Goal: Find specific page/section: Find specific page/section

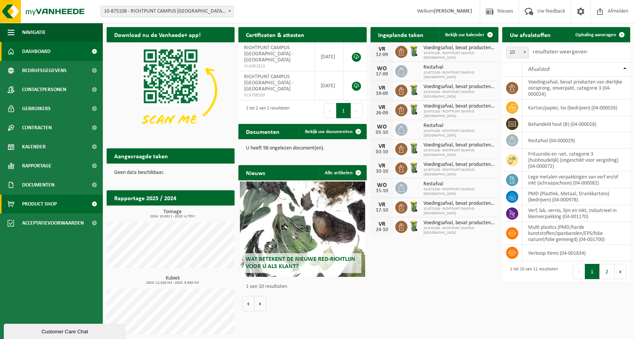
click at [34, 209] on span "Product Shop" at bounding box center [39, 203] width 35 height 19
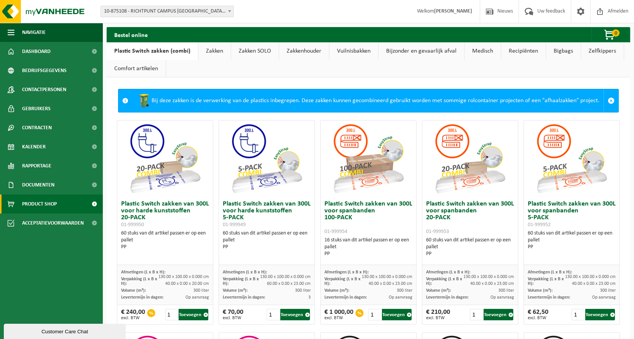
click at [412, 48] on link "Bijzonder en gevaarlijk afval" at bounding box center [422, 51] width 86 height 18
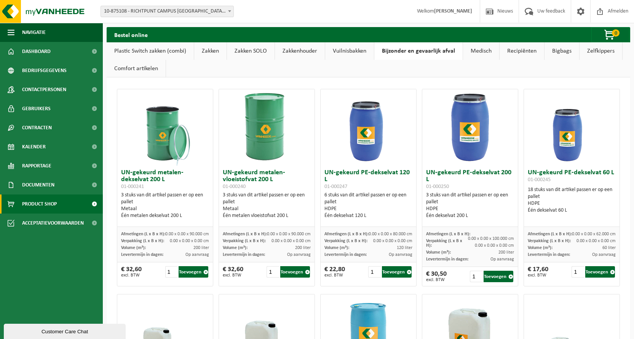
click at [565, 49] on link "Bigbags" at bounding box center [562, 51] width 35 height 18
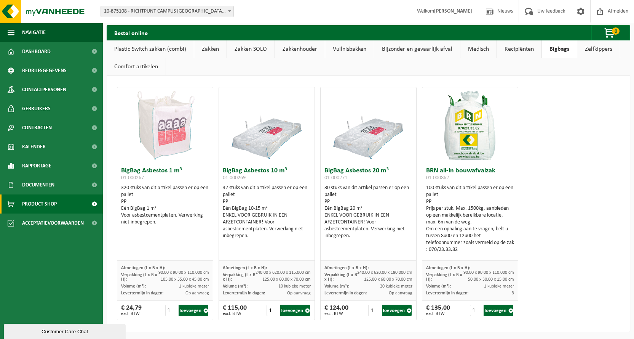
scroll to position [2, 0]
